Goal: Use online tool/utility

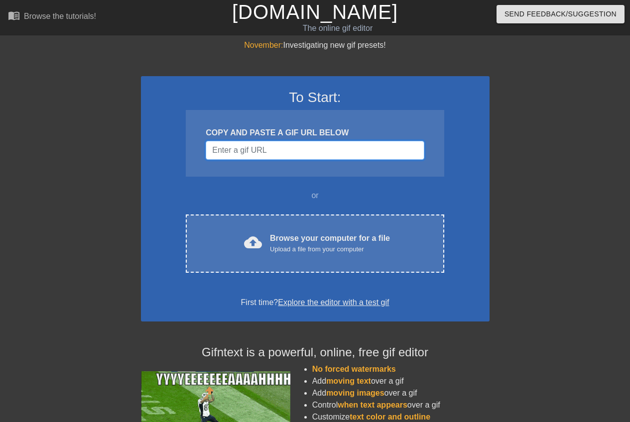
paste input "https://rule34video.com/video/3661427/a-couple-easy-wins-against-madoka/"
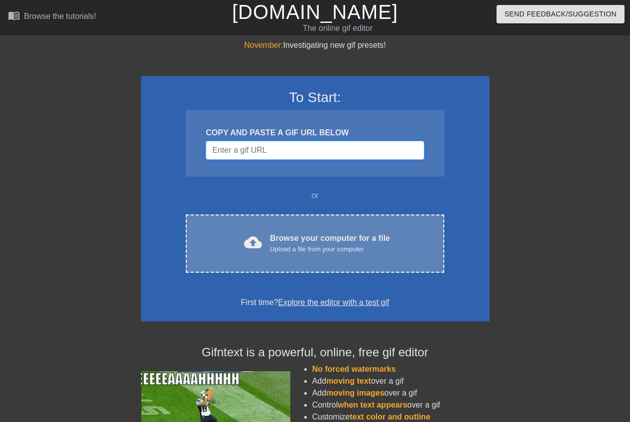
type input "https://rule34video.com/video/3661427/a-couple-easy-wins-against-madoka/"
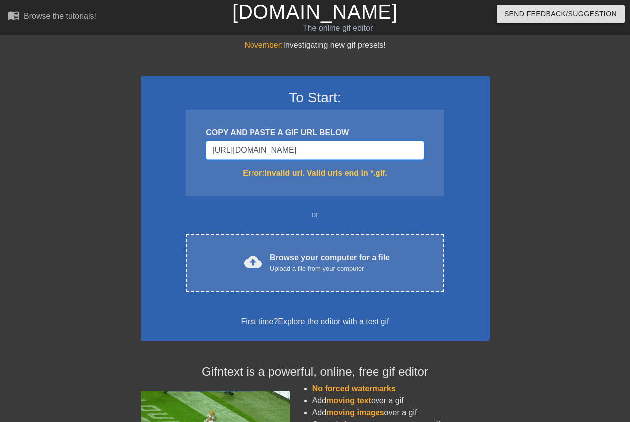
drag, startPoint x: 418, startPoint y: 151, endPoint x: 3, endPoint y: 159, distance: 414.5
click at [4, 158] on div "November: Investigating new gif presets! To Start: COPY AND PASTE A GIF URL BEL…" at bounding box center [315, 292] width 630 height 507
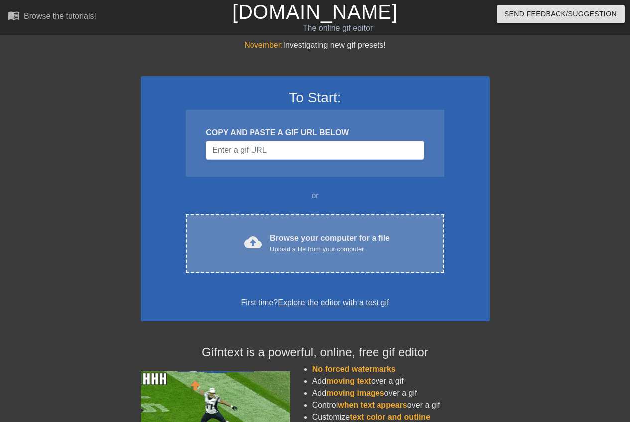
click at [266, 246] on div "cloud_upload Browse your computer for a file Upload a file from your computer" at bounding box center [315, 244] width 216 height 22
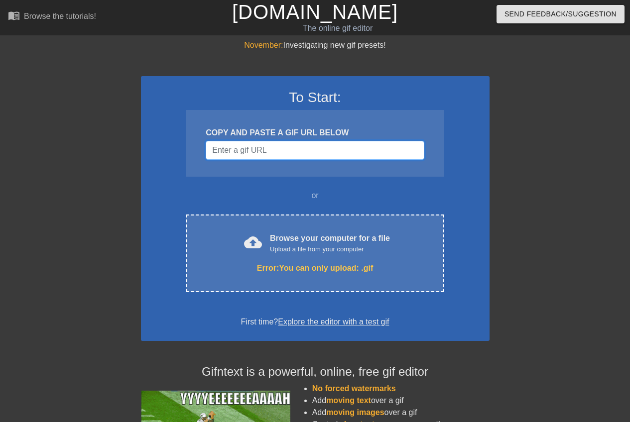
click at [260, 152] on input "Username" at bounding box center [315, 150] width 218 height 19
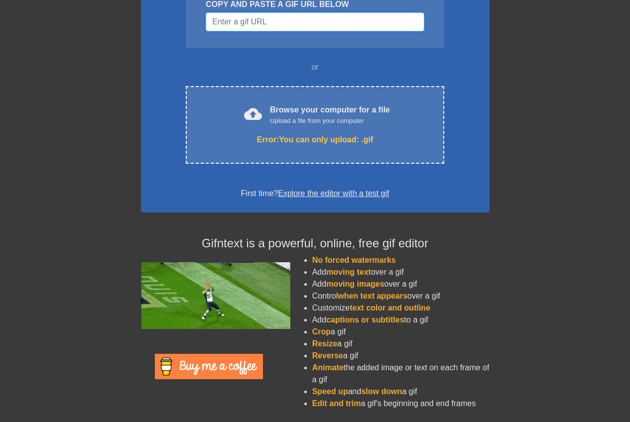
drag, startPoint x: 302, startPoint y: 14, endPoint x: 276, endPoint y: 20, distance: 26.1
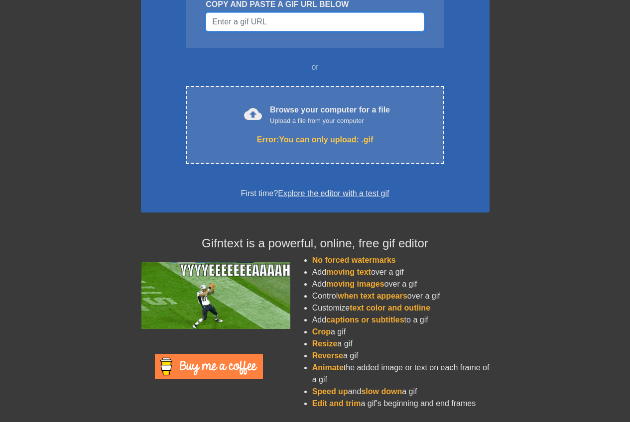
click at [276, 20] on input "Username" at bounding box center [315, 21] width 218 height 19
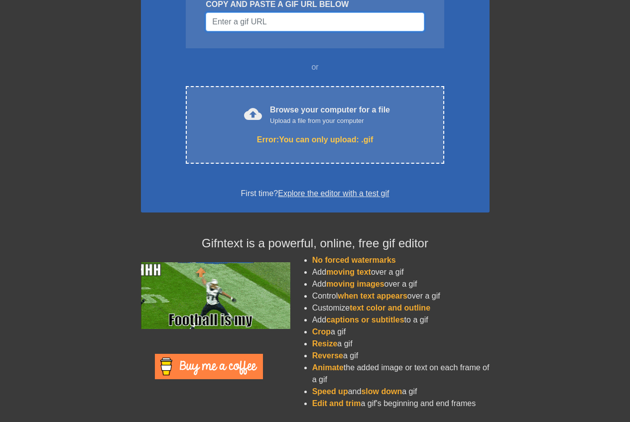
paste input "http://www.100gazou.com/sentinel2/main.cgi?mode=thr&no=1780"
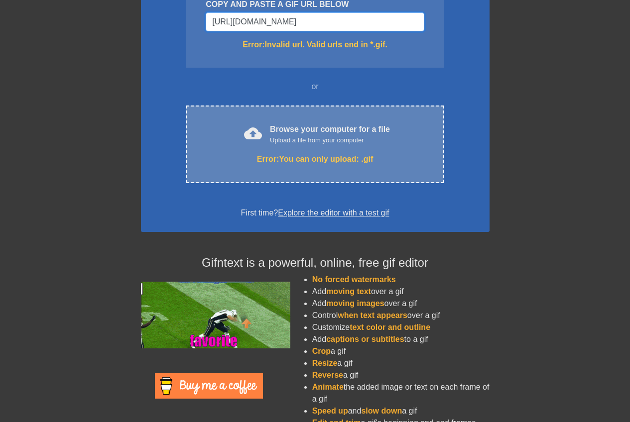
scroll to position [0, 32]
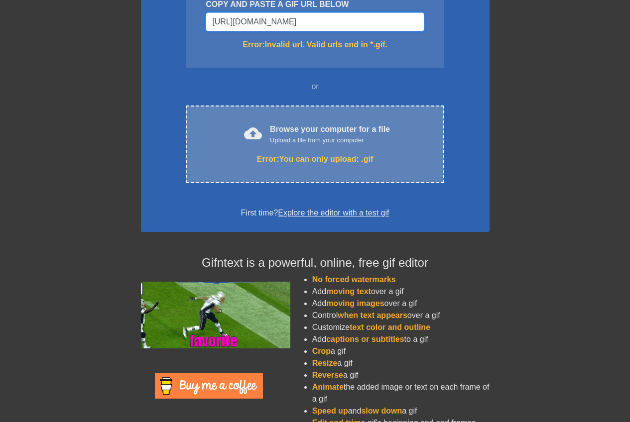
type input "http://www.100gazou.com/sentinel2/main.cgi?mode=thr&no=1780"
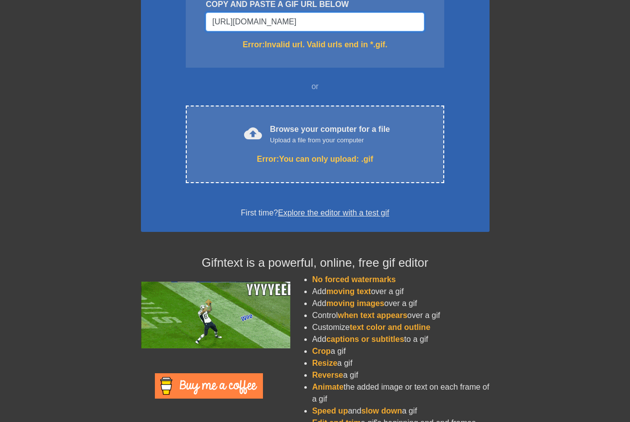
scroll to position [0, 0]
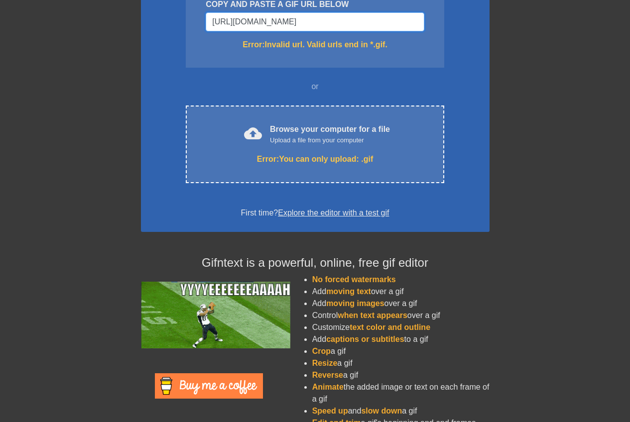
drag, startPoint x: 417, startPoint y: 22, endPoint x: 0, endPoint y: 43, distance: 417.9
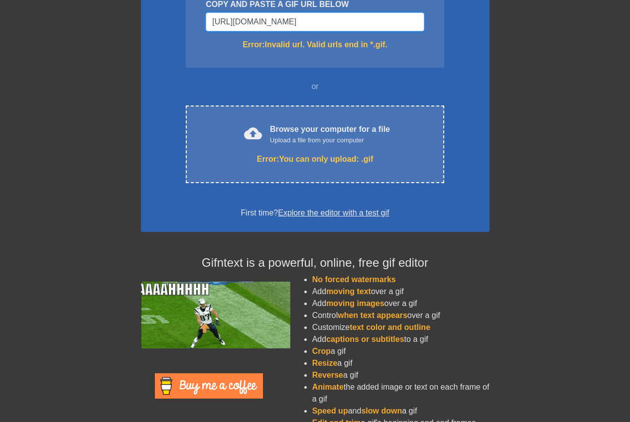
click at [0, 43] on div "November: Investigating new gif presets! To Start: COPY AND PASTE A GIF URL BEL…" at bounding box center [315, 174] width 630 height 526
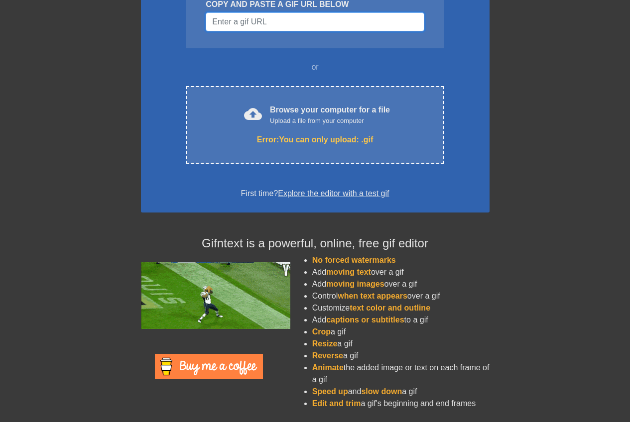
paste input "https://gelbooru.com/index.php?page=post&s=view&id=5043202&tags=nude+transforma…"
type input "https://gelbooru.com/index.php?page=post&s=view&id=5043202&tags=nude+transforma…"
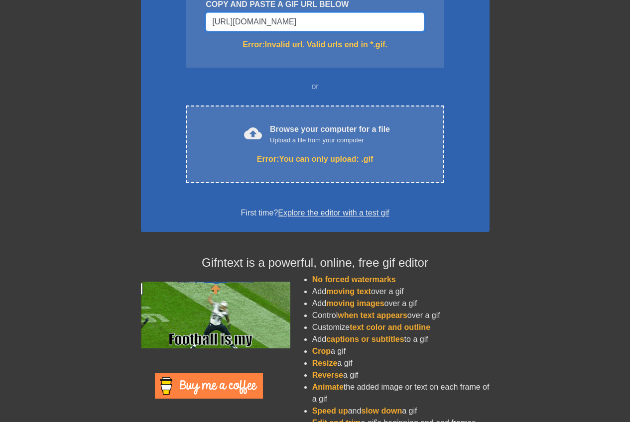
drag, startPoint x: 420, startPoint y: 22, endPoint x: 83, endPoint y: 51, distance: 337.9
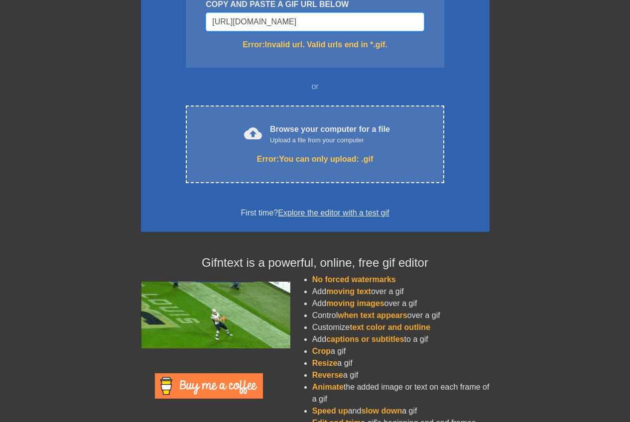
click at [0, 23] on div "November: Investigating new gif presets! To Start: COPY AND PASTE A GIF URL BEL…" at bounding box center [315, 174] width 630 height 526
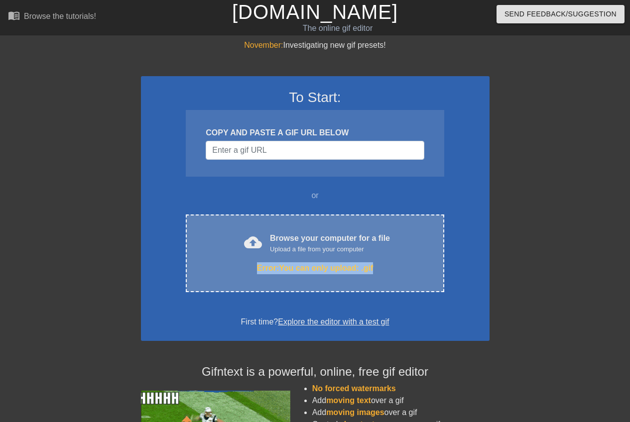
click at [381, 254] on div "cloud_upload Browse your computer for a file Upload a file from your computer E…" at bounding box center [315, 254] width 258 height 78
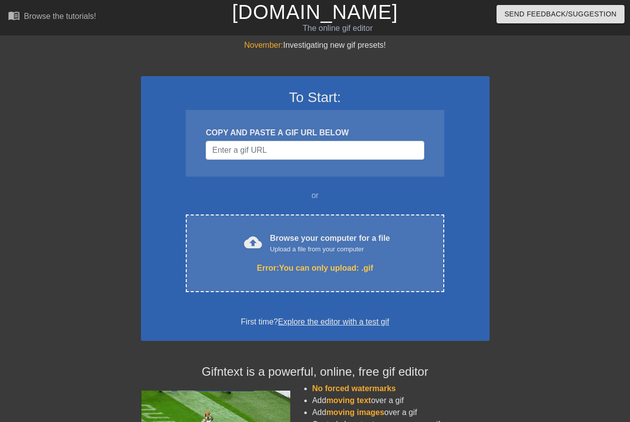
click at [256, 196] on div "or" at bounding box center [315, 196] width 297 height 12
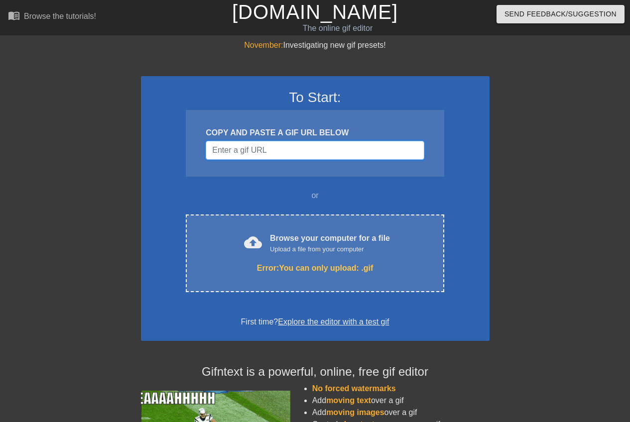
click at [263, 148] on input "Username" at bounding box center [315, 150] width 218 height 19
